Goal: Download file/media

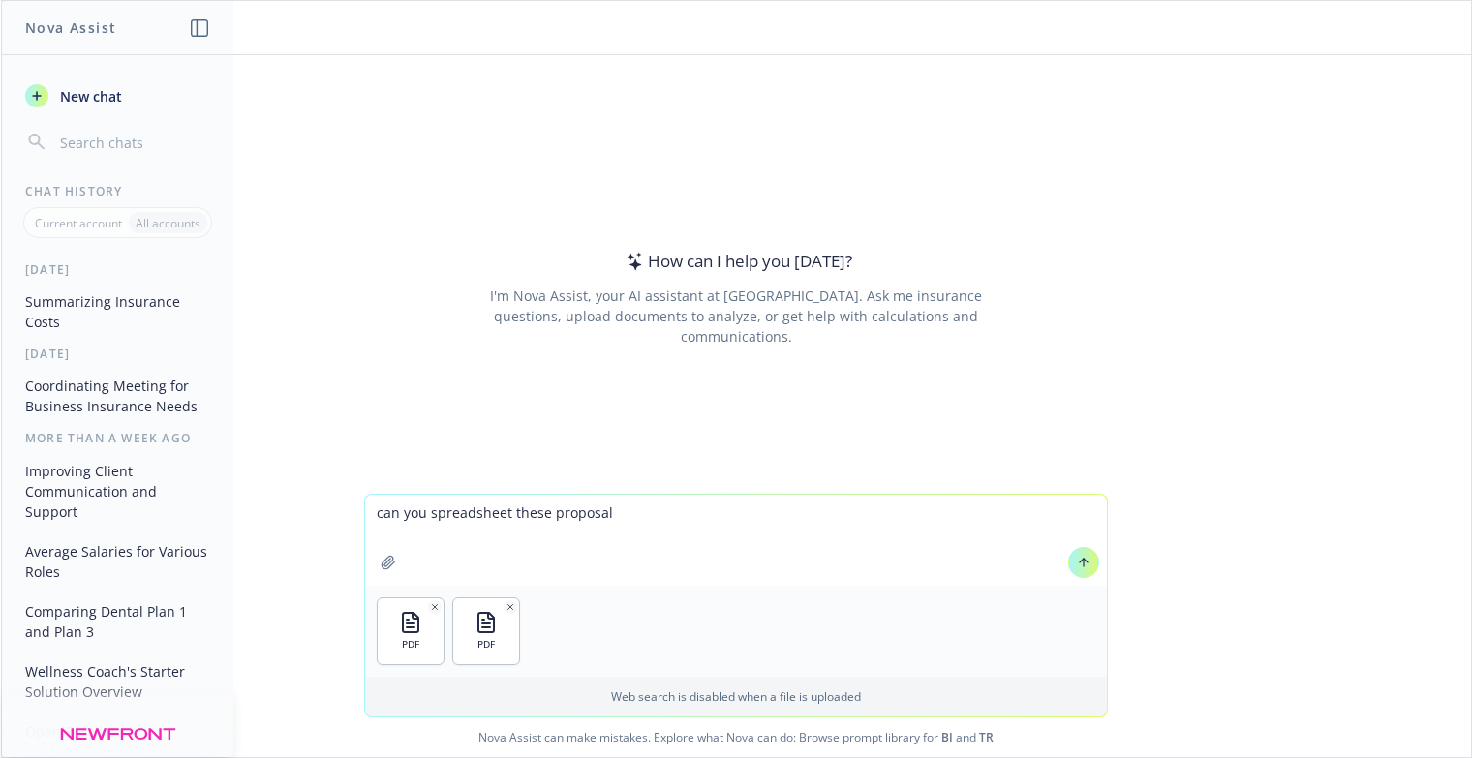
type textarea "can you spreadsheet these proposals"
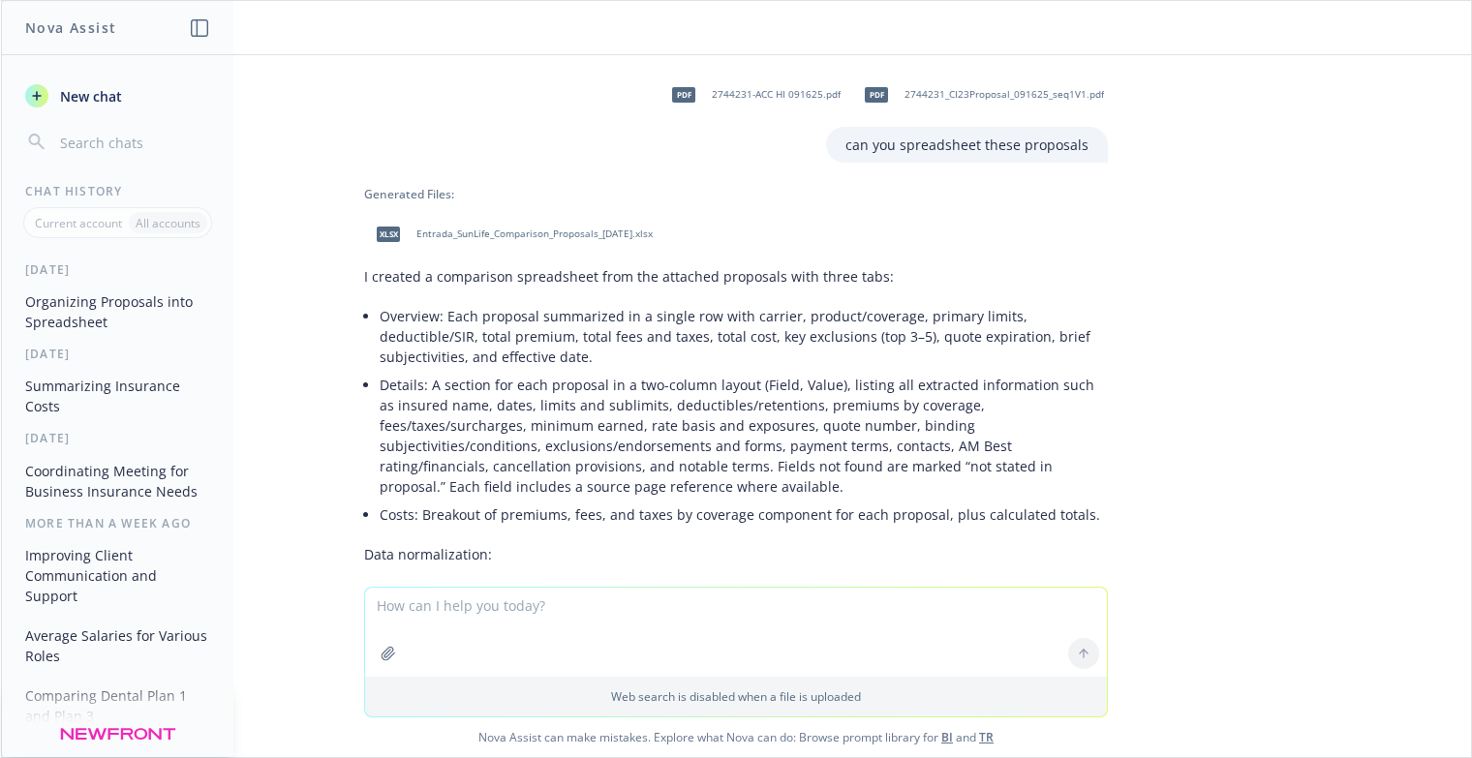
click at [571, 233] on span "Entrada_SunLife_Comparison_Proposals_[DATE].xlsx" at bounding box center [534, 234] width 236 height 13
click at [458, 459] on li "Details: A section for each proposal in a two-column layout (Field, Value), lis…" at bounding box center [744, 436] width 728 height 130
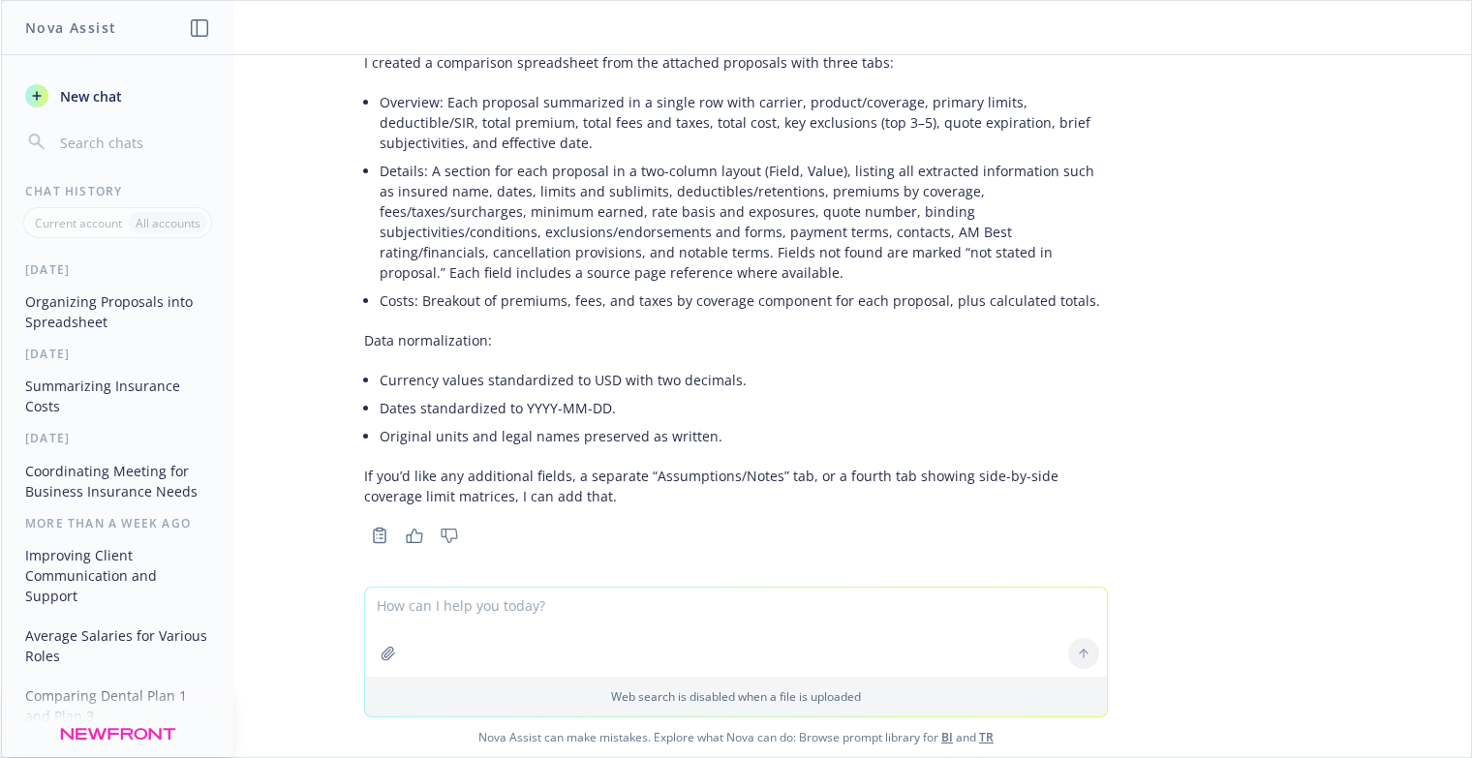
scroll to position [223, 0]
